Goal: Task Accomplishment & Management: Manage account settings

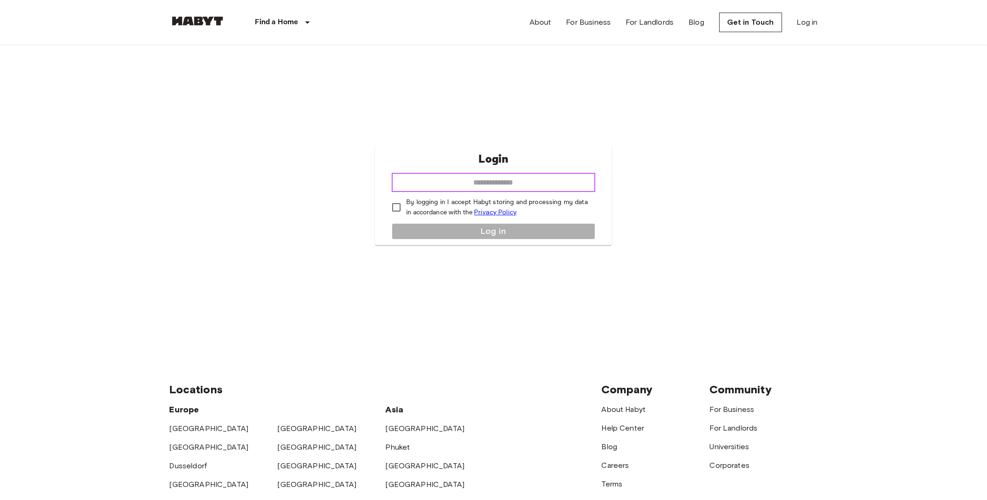
click at [479, 179] on input "email" at bounding box center [494, 182] width 204 height 19
type input "**********"
click at [478, 233] on button "Log in" at bounding box center [494, 231] width 204 height 16
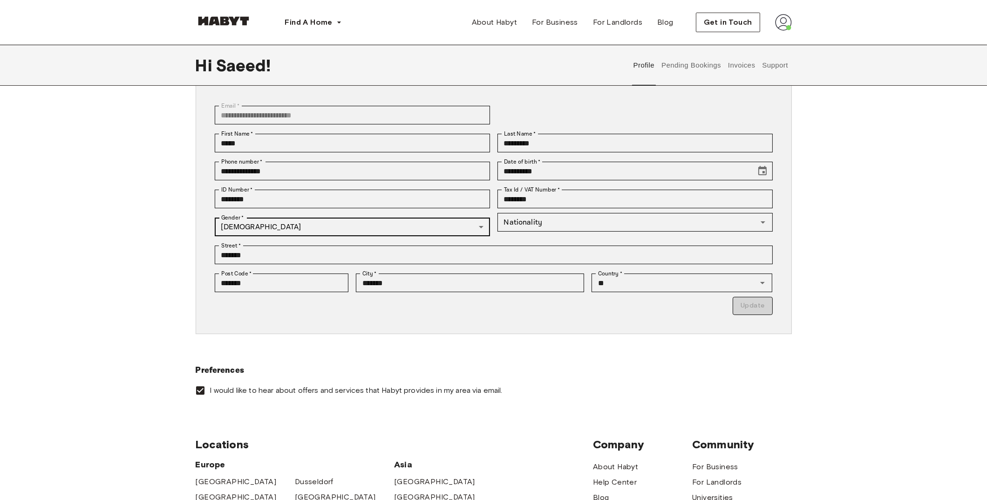
scroll to position [46, 0]
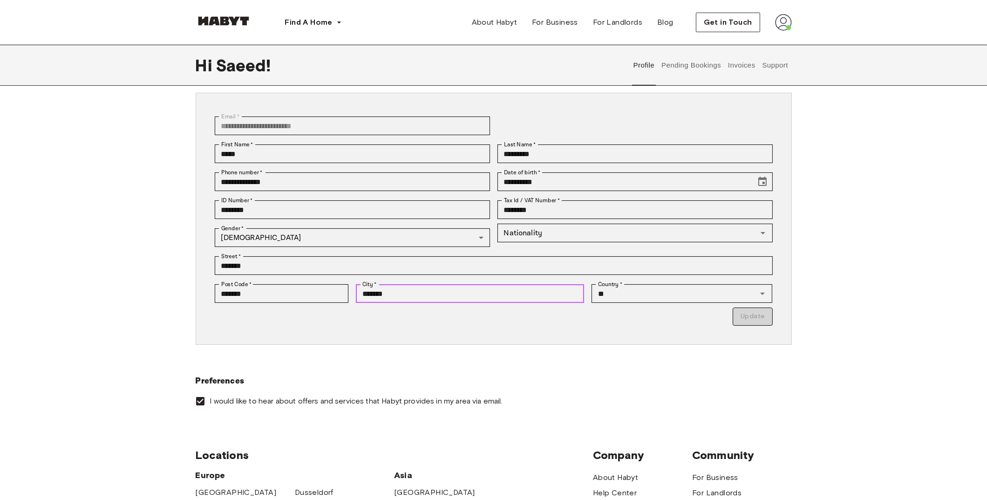
click at [391, 292] on input "*******" at bounding box center [470, 293] width 228 height 19
click at [672, 334] on div "**********" at bounding box center [494, 219] width 596 height 252
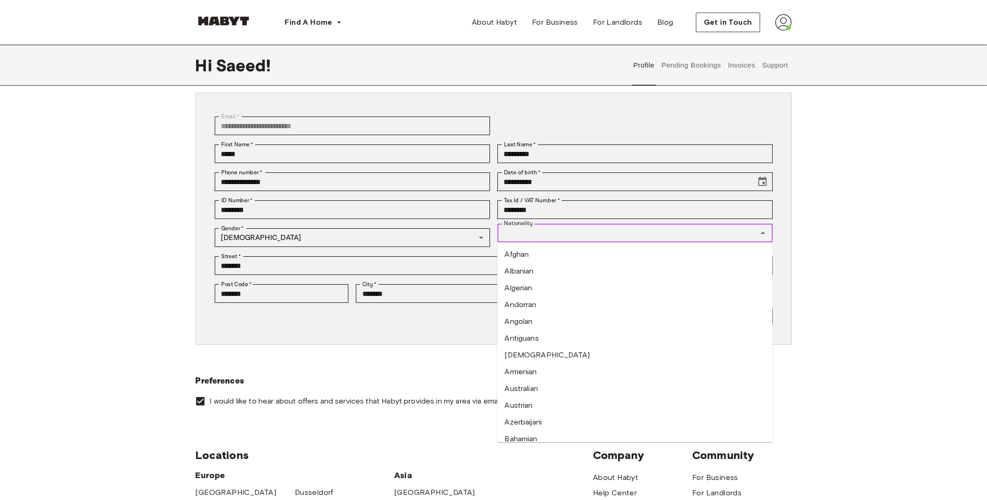
click at [611, 232] on input "Nationality" at bounding box center [627, 232] width 254 height 13
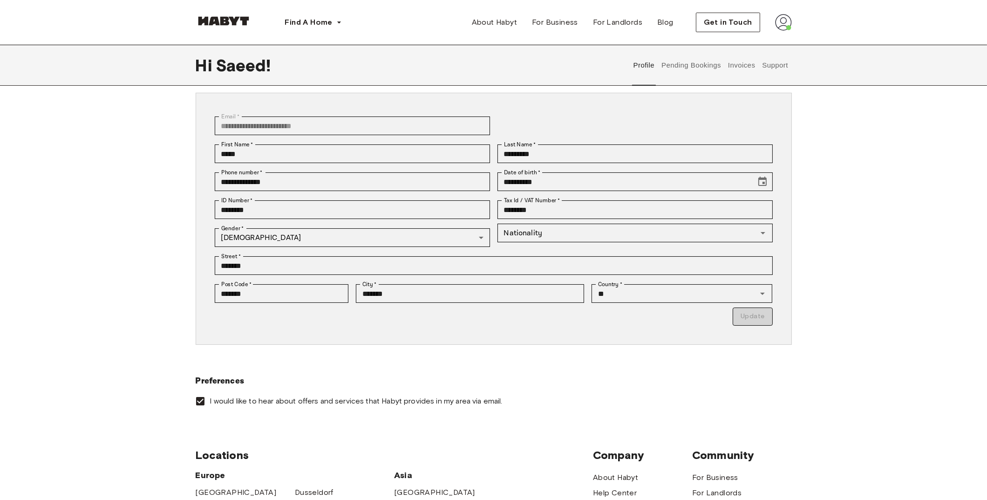
click at [897, 225] on div "**********" at bounding box center [493, 233] width 987 height 356
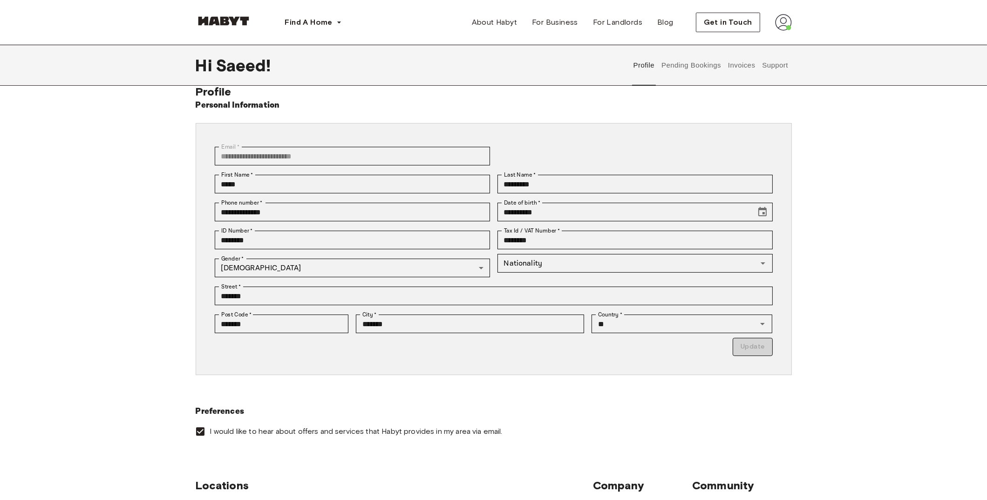
scroll to position [0, 0]
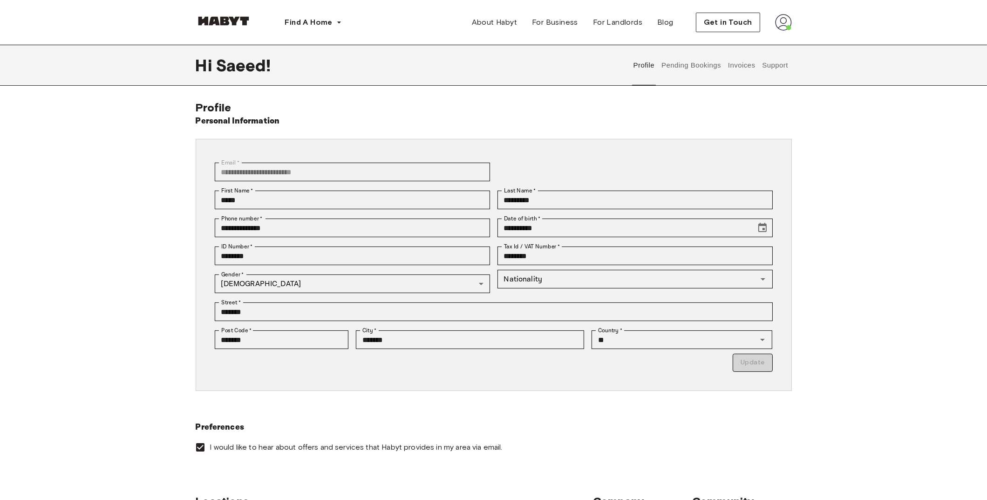
click at [689, 64] on button "Pending Bookings" at bounding box center [692, 65] width 62 height 41
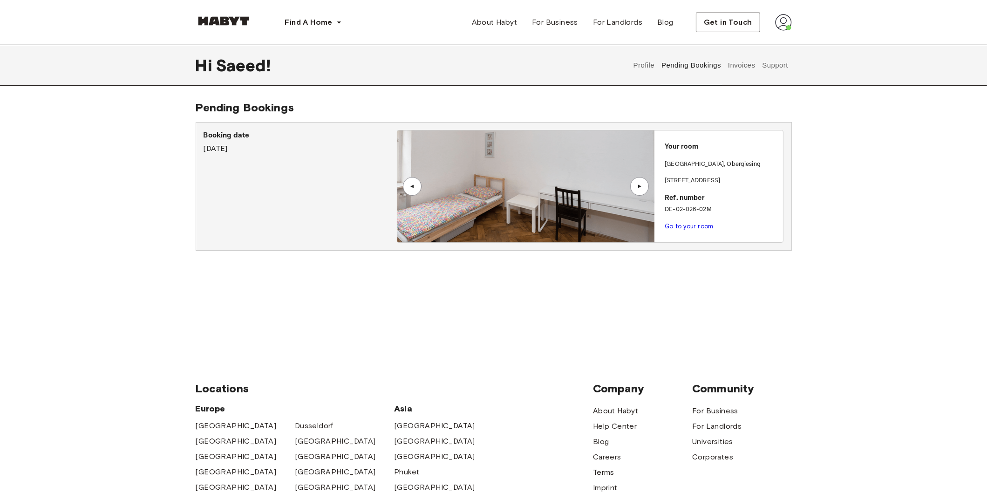
click at [745, 68] on button "Invoices" at bounding box center [741, 65] width 29 height 41
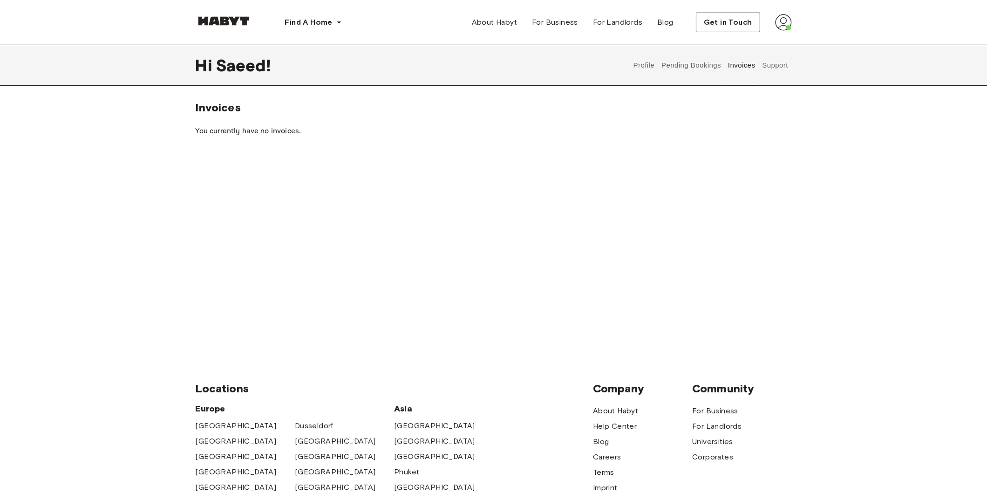
click at [771, 68] on button "Support" at bounding box center [775, 65] width 28 height 41
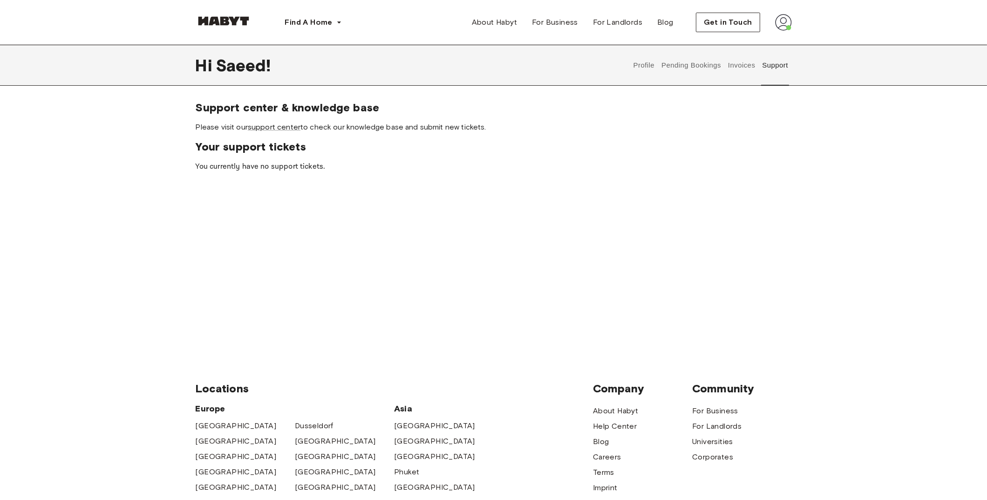
click at [702, 64] on button "Pending Bookings" at bounding box center [692, 65] width 62 height 41
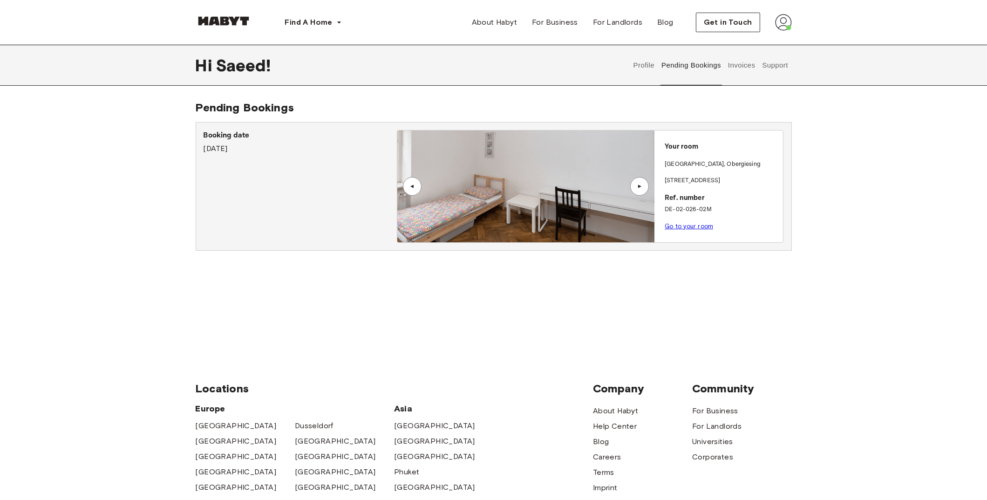
click at [703, 229] on link "Go to your room" at bounding box center [689, 226] width 48 height 7
click at [675, 299] on div "Pending Bookings Booking date [DATE] ▲ ▲ Your room [GEOGRAPHIC_DATA] , Obergies…" at bounding box center [493, 223] width 987 height 244
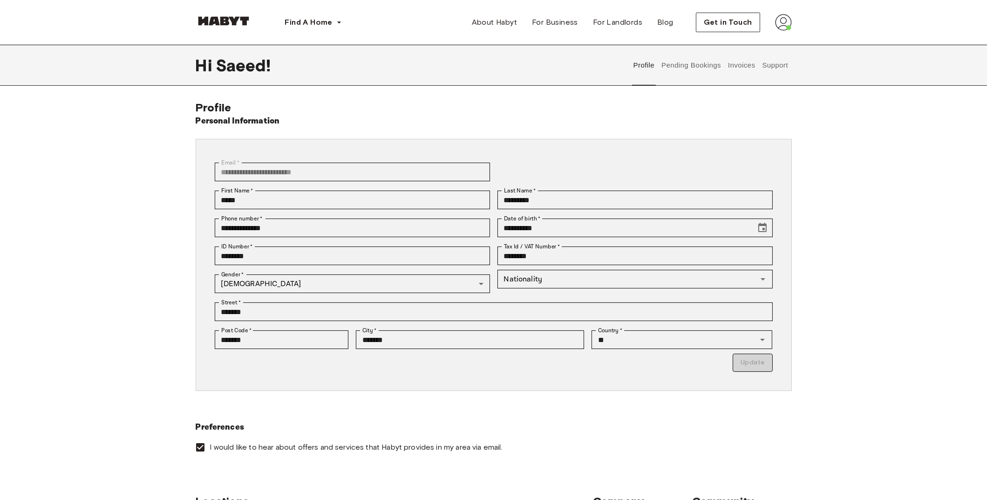
click at [785, 29] on img at bounding box center [783, 22] width 17 height 17
click at [559, 99] on div "**********" at bounding box center [493, 251] width 987 height 412
click at [675, 67] on button "Pending Bookings" at bounding box center [692, 65] width 62 height 41
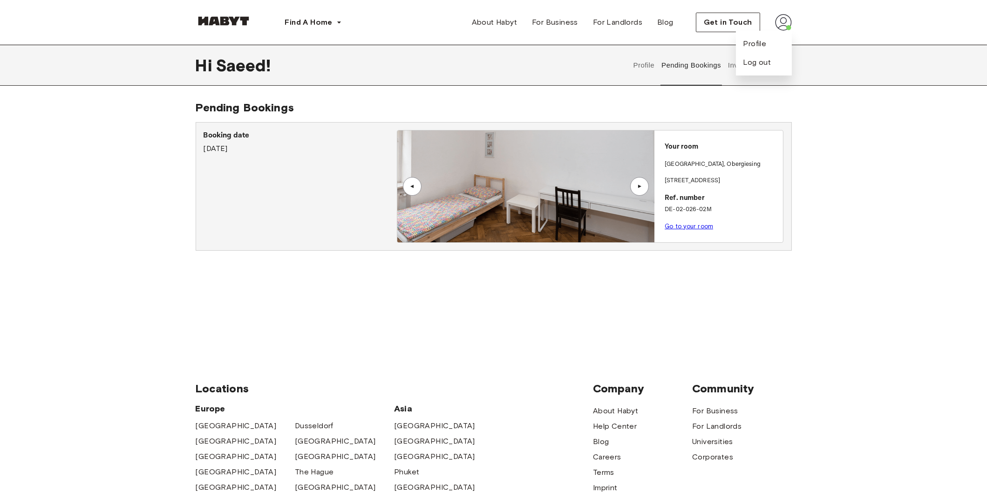
click at [893, 88] on div "Hi Saeed ! Profile Pending Bookings Invoices Support Pending Bookings Booking d…" at bounding box center [493, 195] width 987 height 300
click at [228, 25] on img at bounding box center [224, 20] width 56 height 9
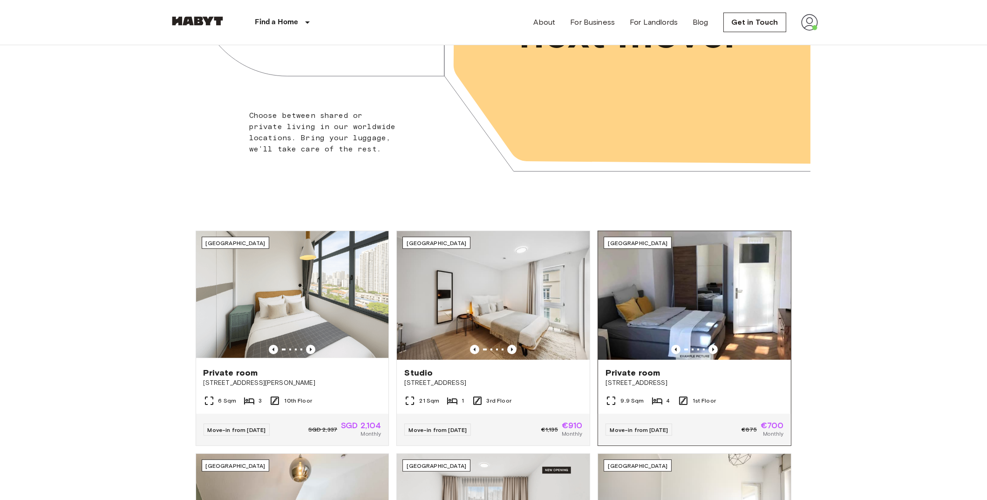
scroll to position [280, 0]
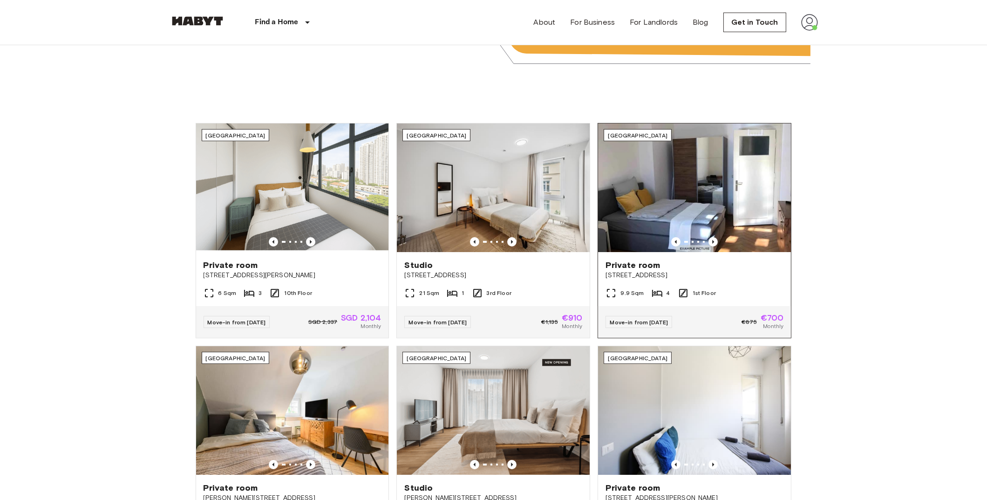
click at [673, 195] on img at bounding box center [694, 187] width 193 height 129
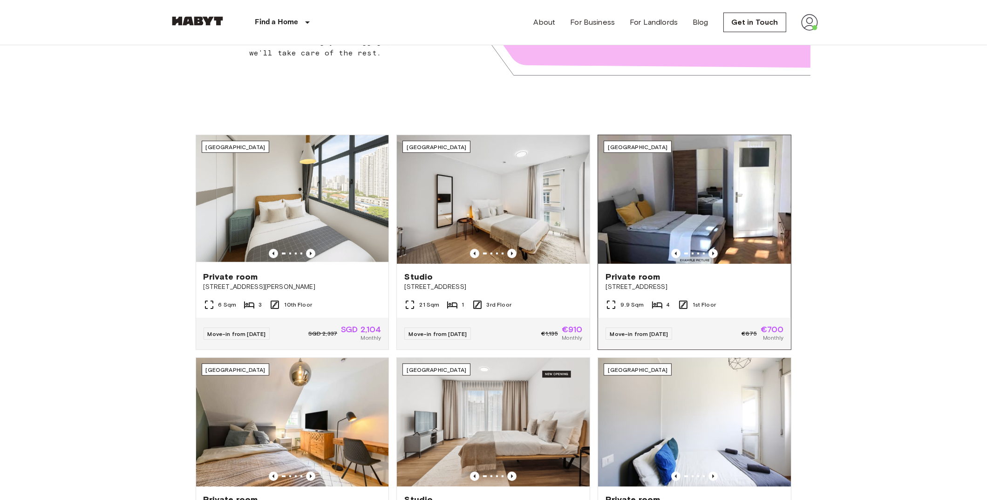
scroll to position [232, 0]
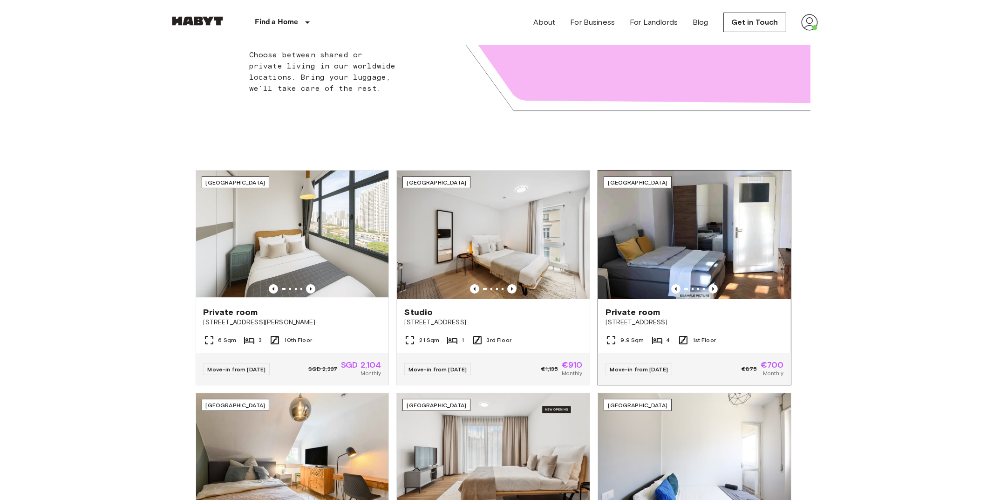
click at [714, 229] on img at bounding box center [694, 234] width 193 height 129
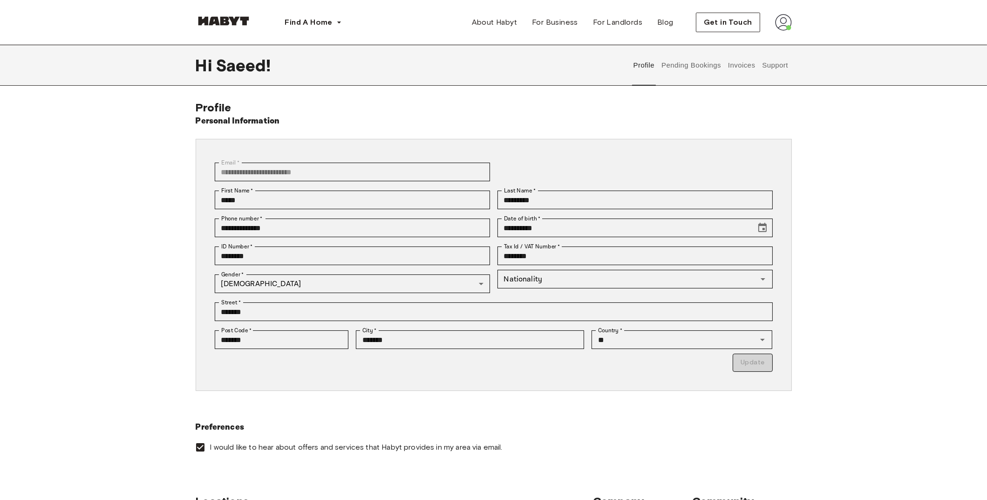
click at [690, 66] on button "Pending Bookings" at bounding box center [692, 65] width 62 height 41
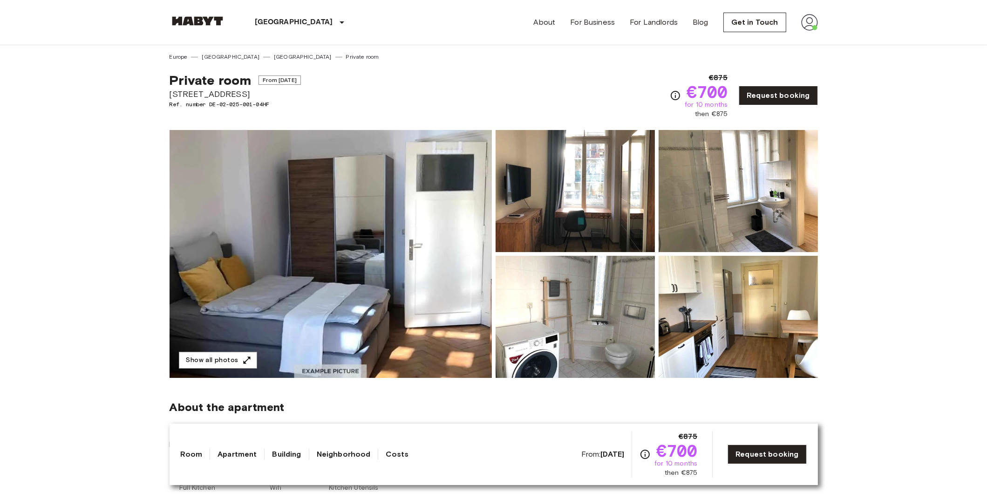
click at [375, 212] on img at bounding box center [331, 254] width 322 height 248
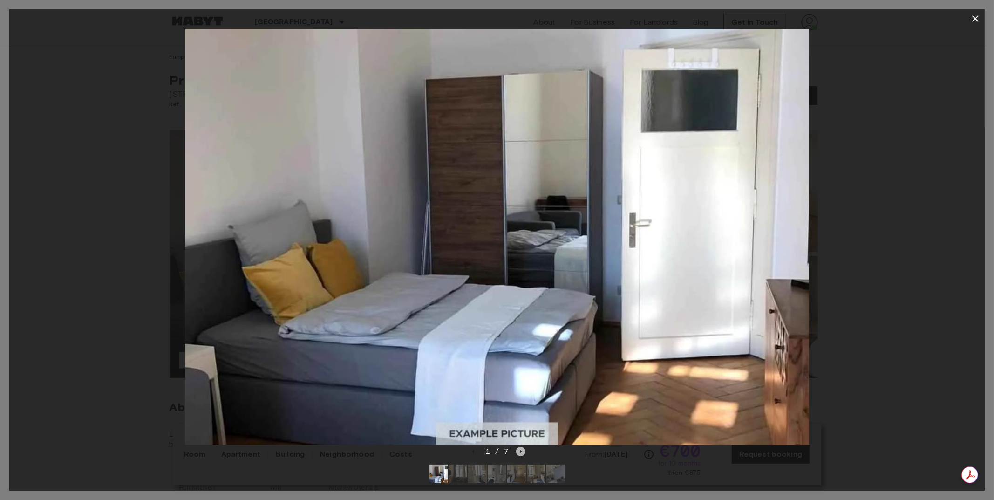
click at [519, 450] on icon "Next image" at bounding box center [520, 451] width 9 height 9
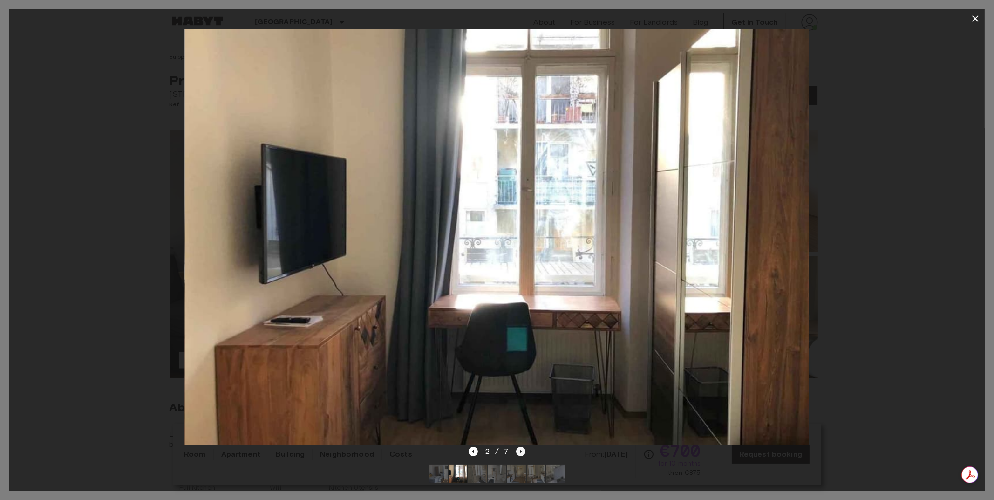
click at [519, 450] on icon "Next image" at bounding box center [520, 451] width 9 height 9
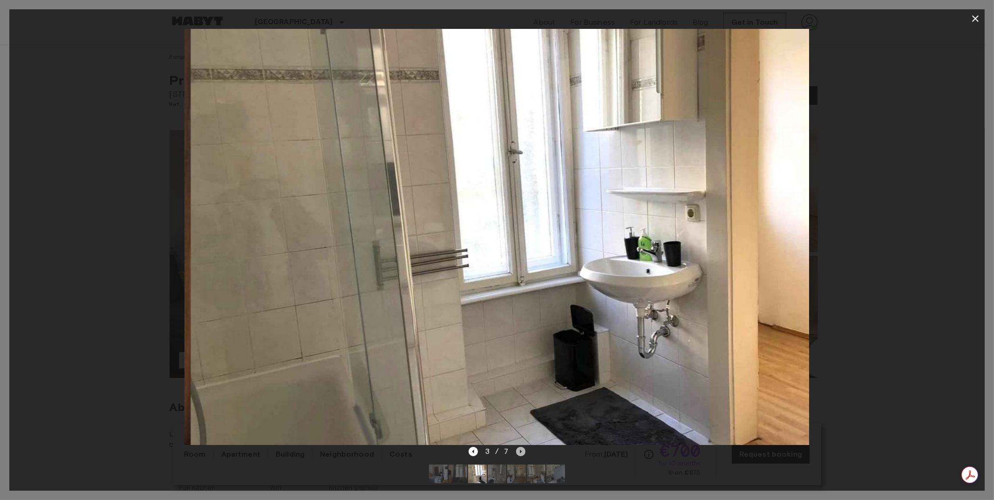
click at [519, 450] on icon "Next image" at bounding box center [520, 451] width 9 height 9
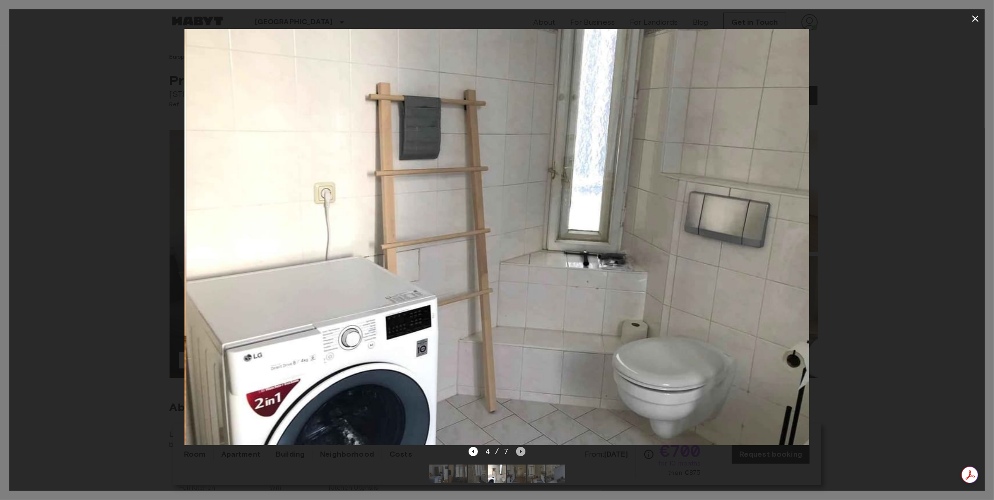
click at [519, 450] on icon "Next image" at bounding box center [520, 451] width 9 height 9
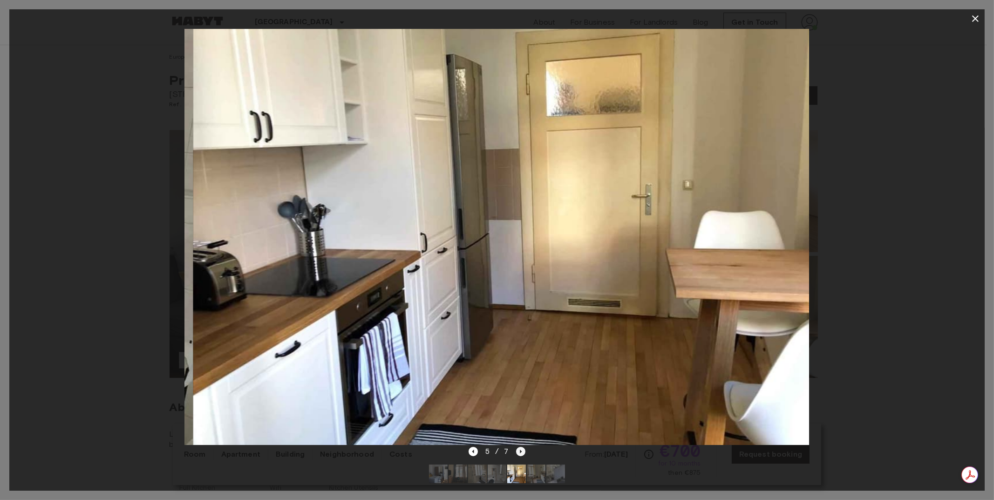
click at [519, 450] on icon "Next image" at bounding box center [520, 451] width 9 height 9
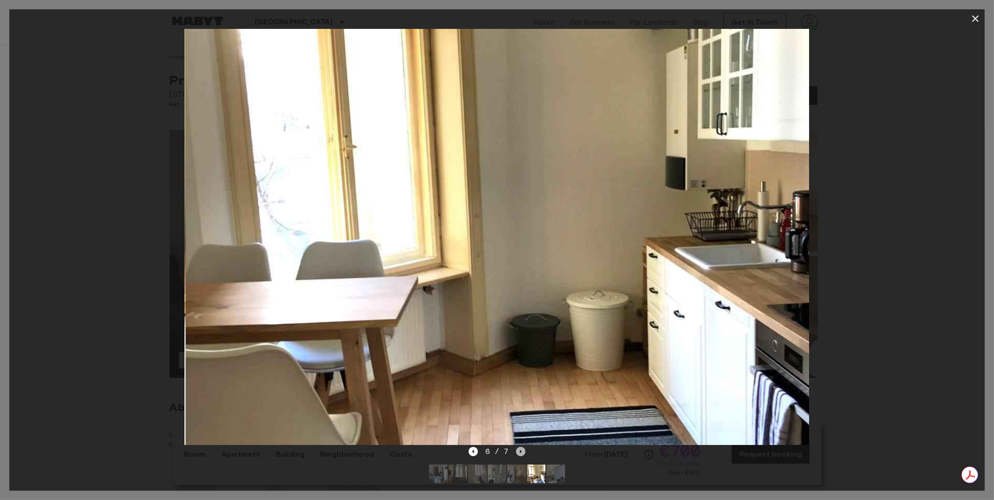
click at [519, 450] on icon "Next image" at bounding box center [520, 451] width 9 height 9
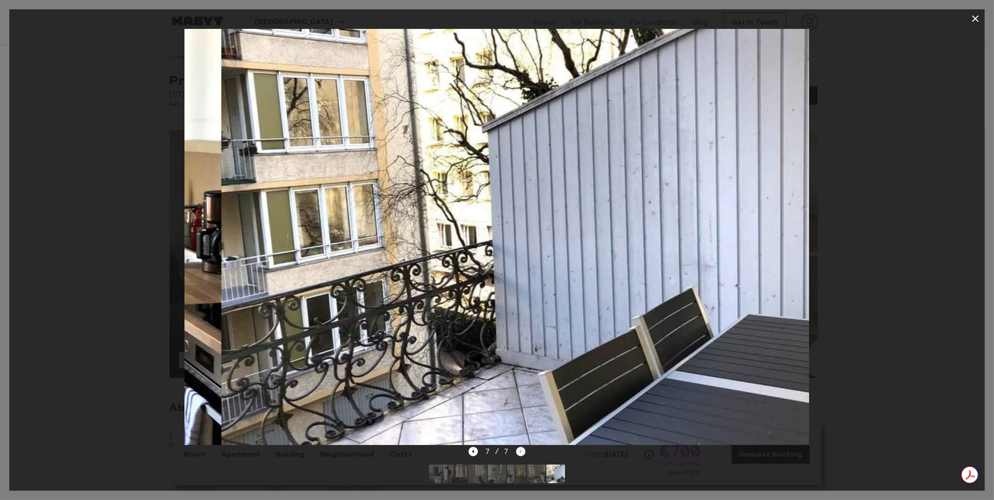
click at [519, 450] on div "7 / 7" at bounding box center [497, 451] width 57 height 11
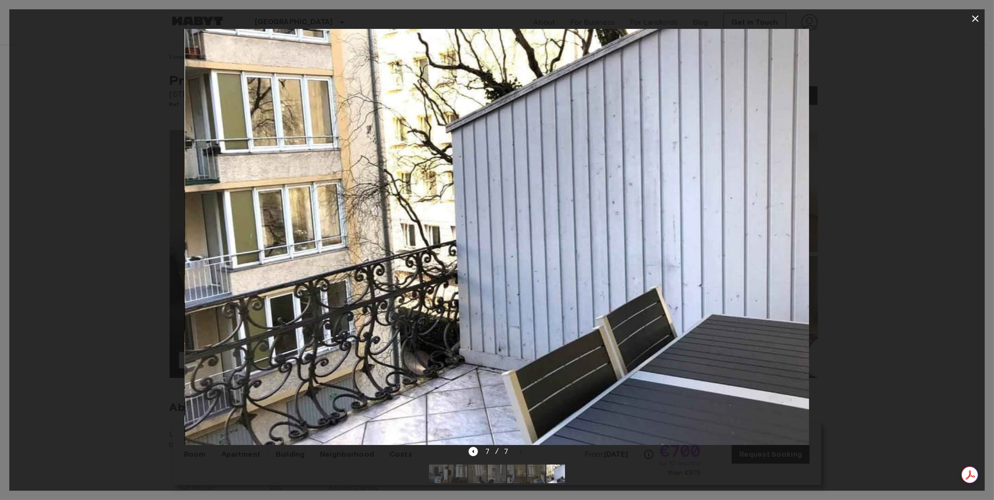
click at [980, 18] on icon "button" at bounding box center [975, 18] width 11 height 11
